Goal: Task Accomplishment & Management: Manage account settings

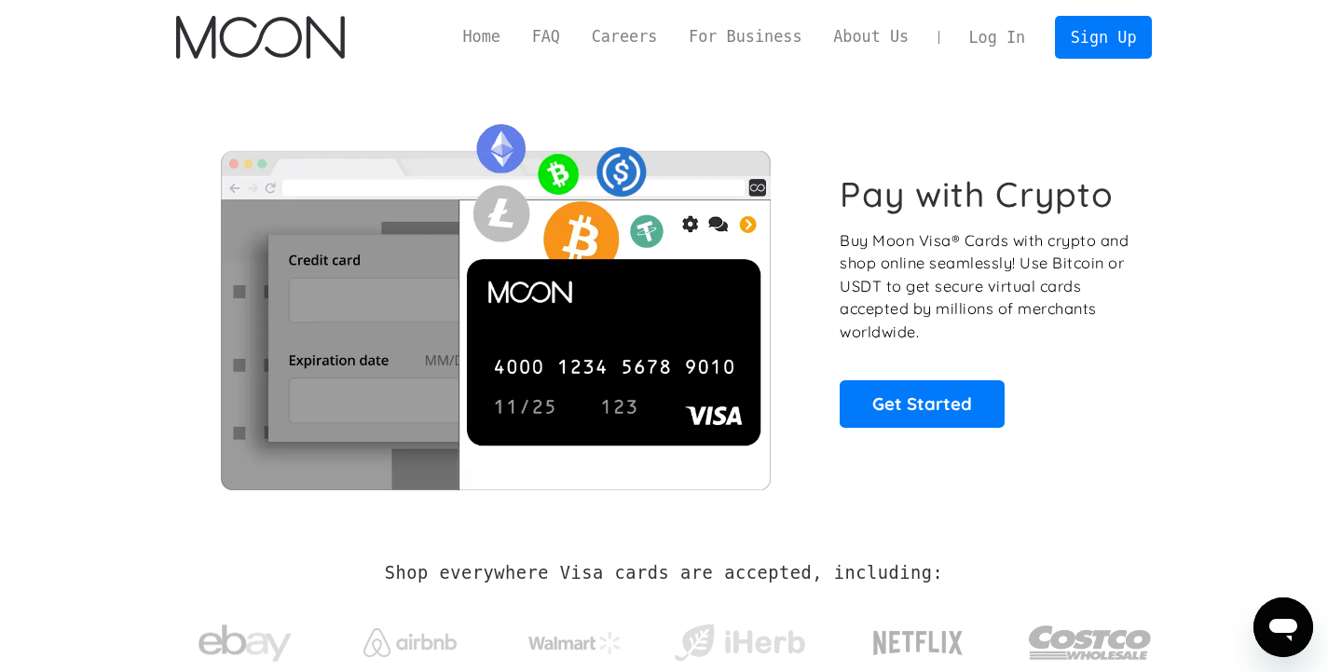
click at [993, 32] on link "Log In" at bounding box center [997, 37] width 88 height 41
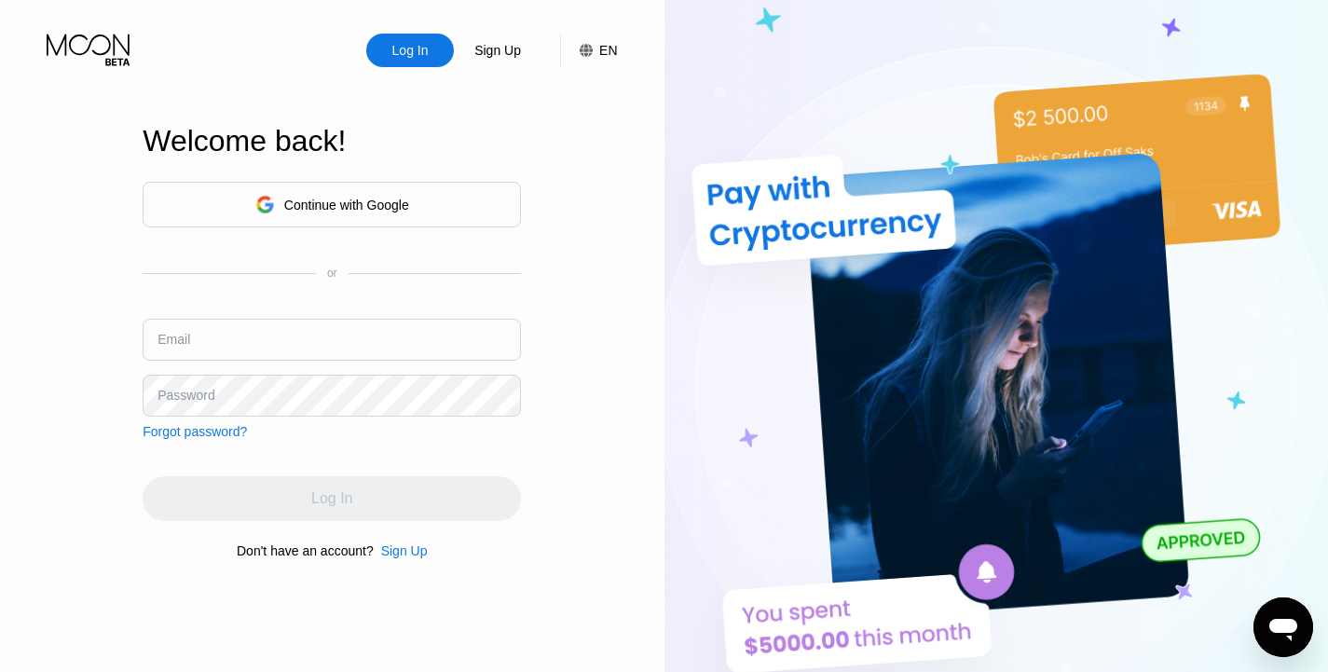
click at [361, 198] on div "Continue with Google" at bounding box center [346, 205] width 125 height 15
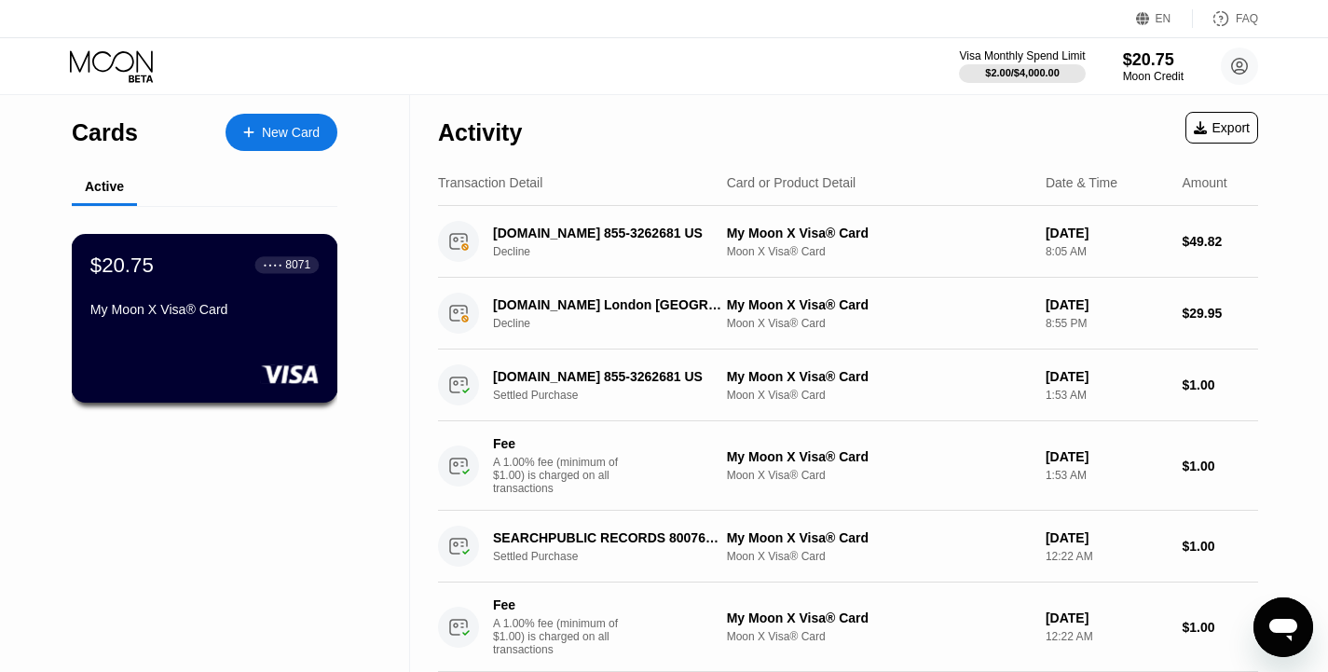
click at [165, 317] on div "My Moon X Visa® Card" at bounding box center [204, 309] width 228 height 15
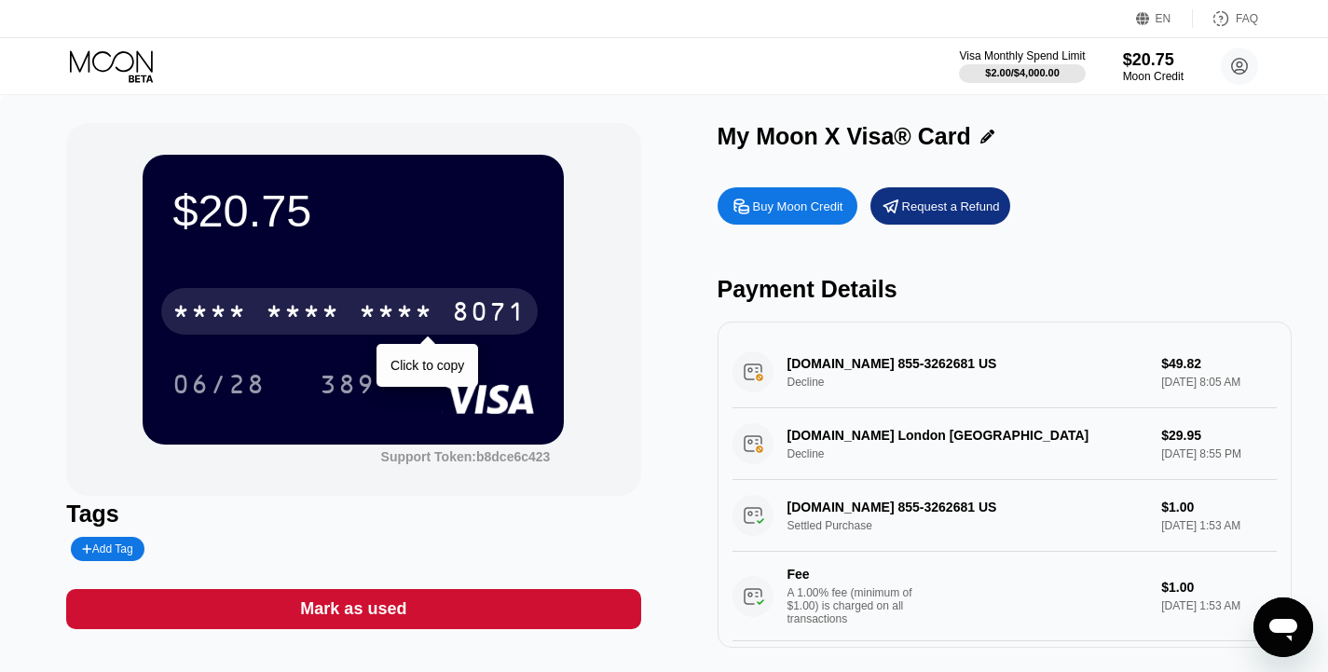
click at [352, 308] on div "* * * * * * * * * * * * 8071" at bounding box center [349, 311] width 376 height 47
